Goal: Task Accomplishment & Management: Use online tool/utility

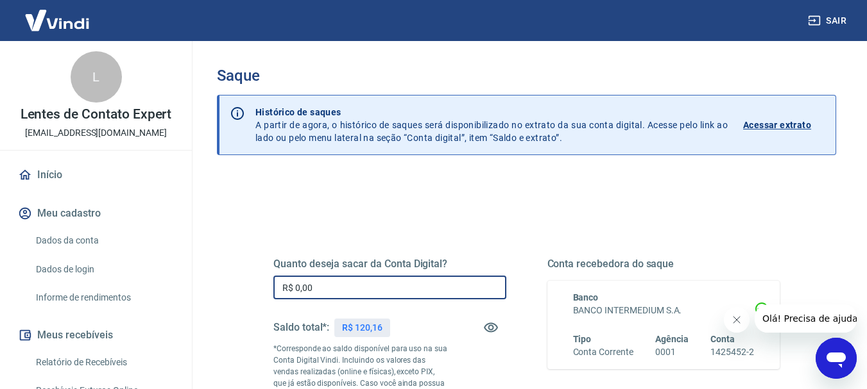
click at [310, 287] on input "R$ 0,00" at bounding box center [389, 288] width 233 height 24
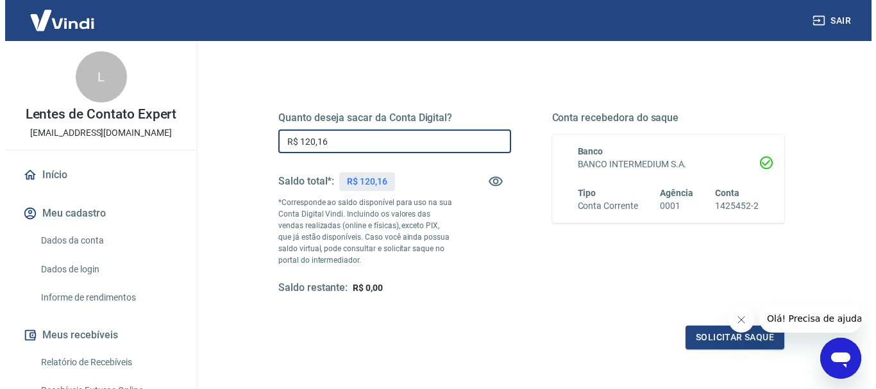
scroll to position [154, 0]
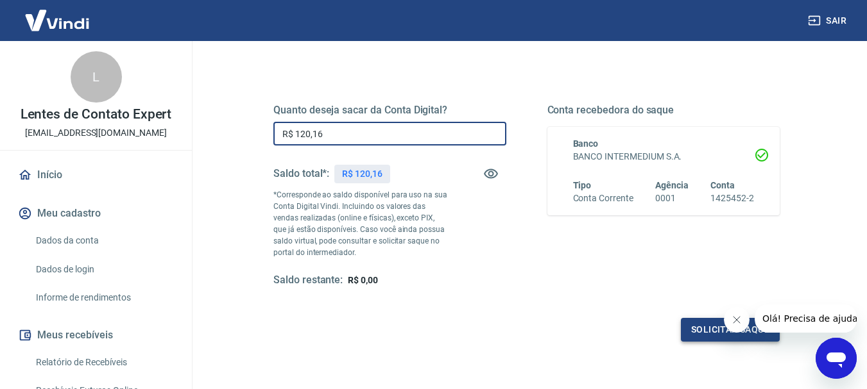
type input "R$ 120,16"
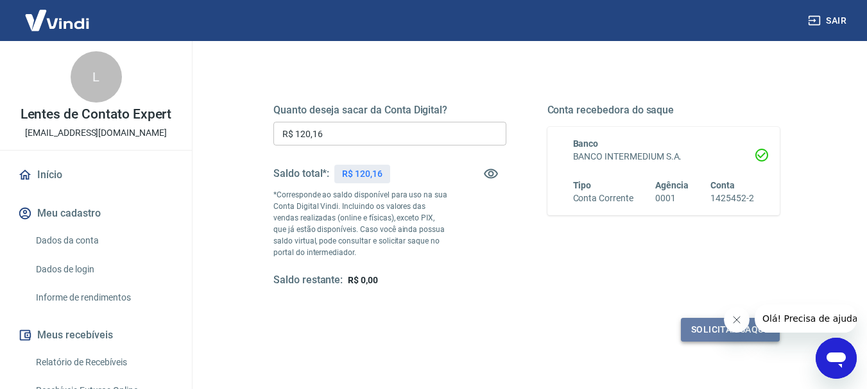
click at [693, 332] on button "Solicitar saque" at bounding box center [730, 330] width 99 height 24
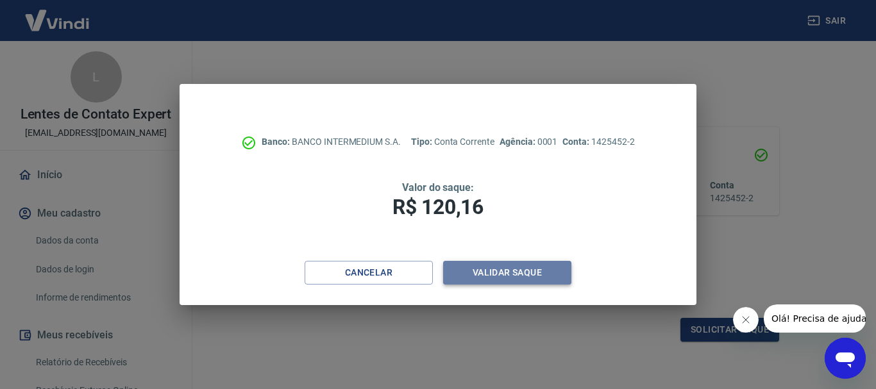
click at [527, 266] on button "Validar saque" at bounding box center [507, 273] width 128 height 24
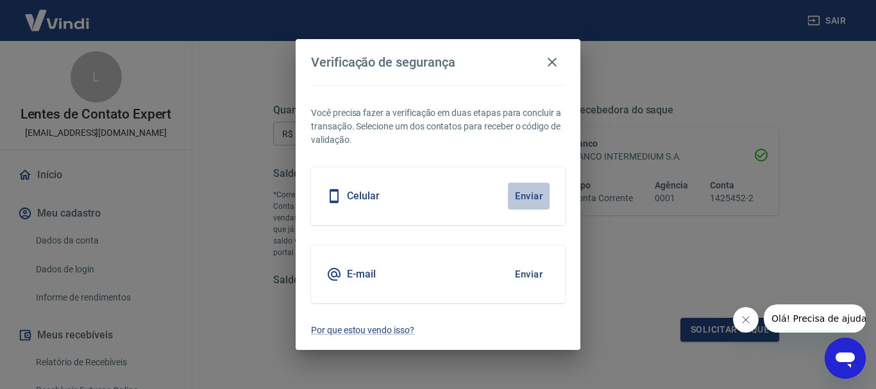
click at [524, 189] on button "Enviar" at bounding box center [529, 196] width 42 height 27
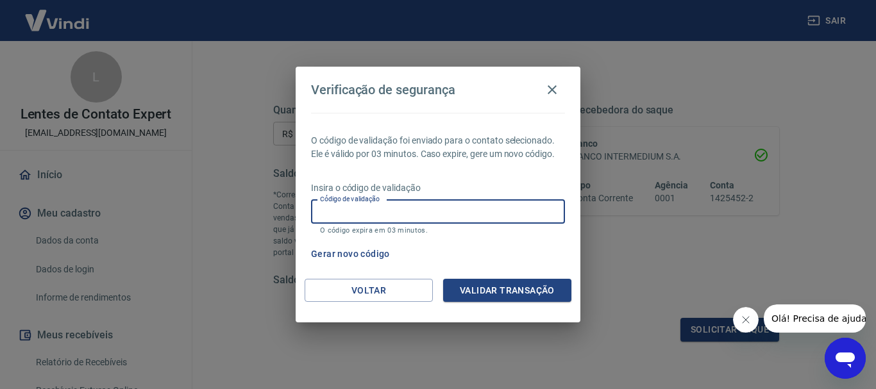
click at [495, 216] on input "Código de validação" at bounding box center [438, 212] width 254 height 24
type input "446176"
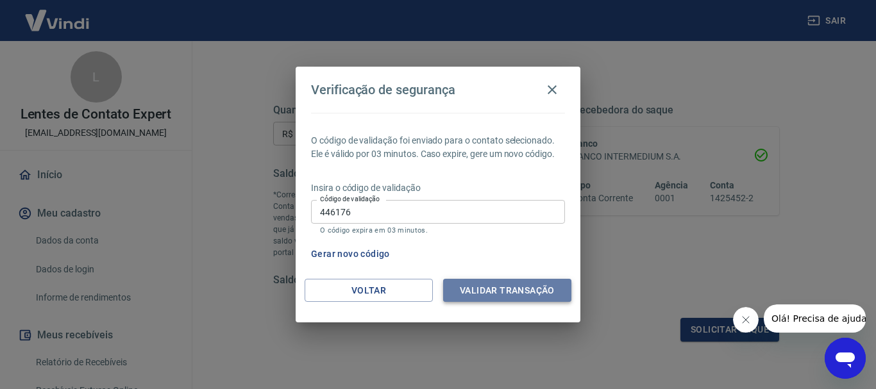
click at [477, 284] on button "Validar transação" at bounding box center [507, 291] width 128 height 24
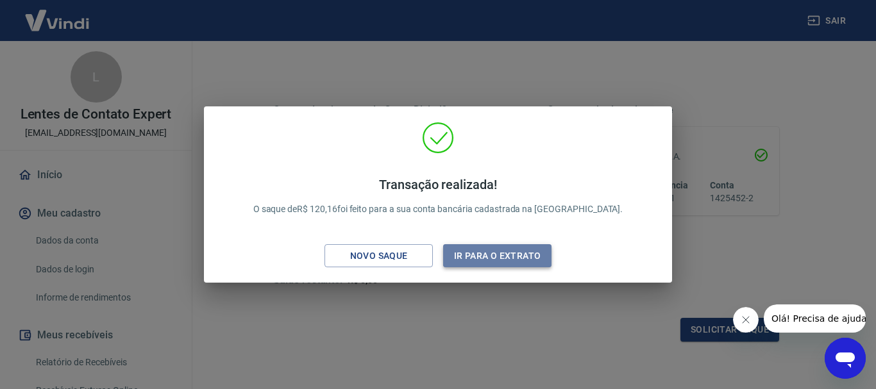
click at [486, 248] on button "Ir para o extrato" at bounding box center [497, 256] width 108 height 24
